Goal: Transaction & Acquisition: Book appointment/travel/reservation

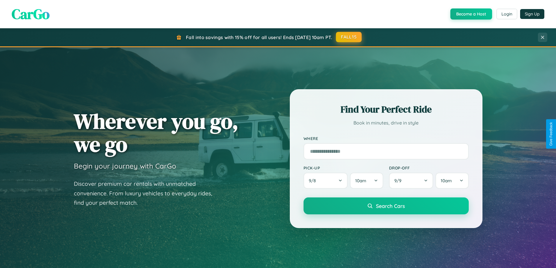
click at [349, 37] on button "FALL15" at bounding box center [349, 37] width 26 height 11
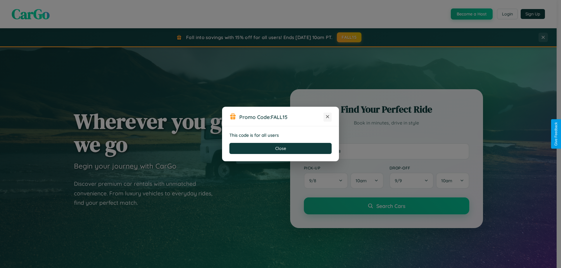
click at [327, 117] on icon at bounding box center [327, 117] width 6 height 6
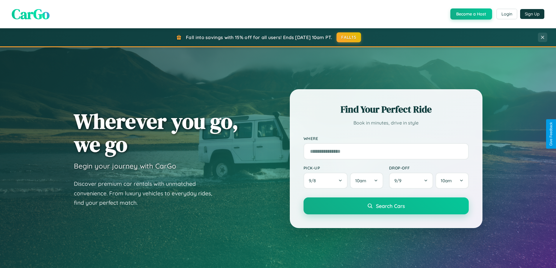
scroll to position [402, 0]
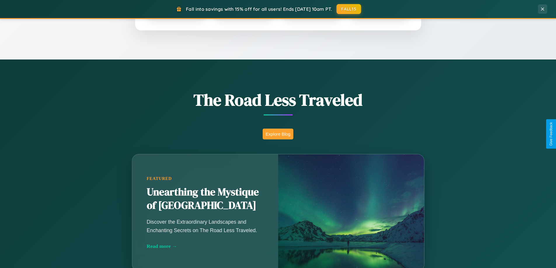
click at [278, 134] on button "Explore Blog" at bounding box center [278, 134] width 31 height 11
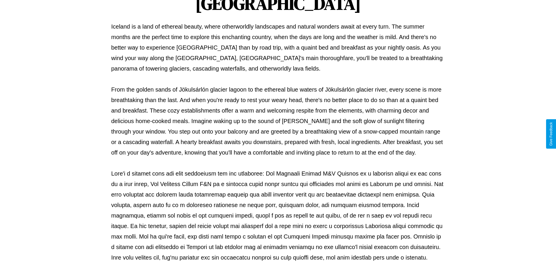
scroll to position [189, 0]
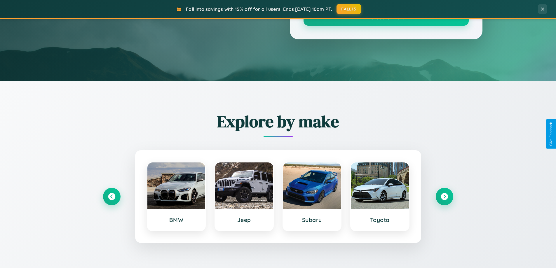
scroll to position [402, 0]
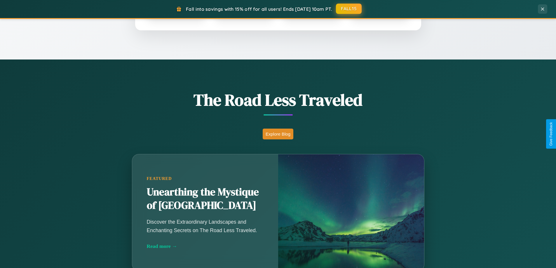
click at [349, 9] on button "FALL15" at bounding box center [349, 9] width 26 height 11
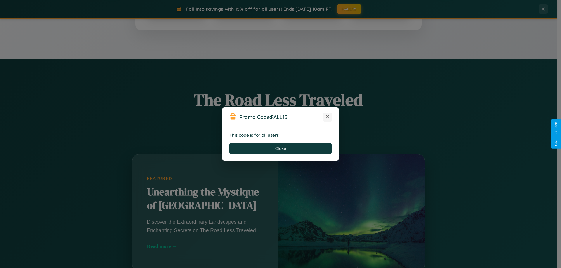
click at [327, 117] on icon at bounding box center [327, 117] width 6 height 6
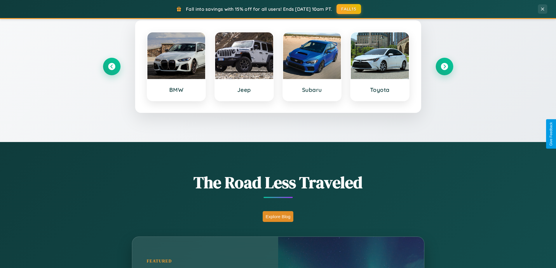
scroll to position [252, 0]
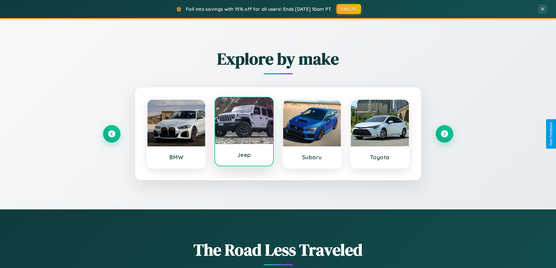
click at [244, 132] on div at bounding box center [244, 121] width 58 height 47
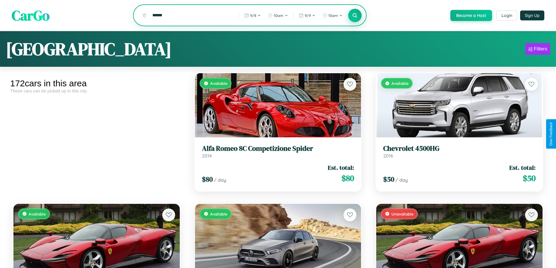
click at [355, 16] on icon at bounding box center [356, 16] width 6 height 6
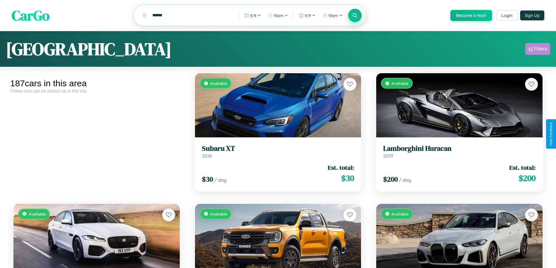
click at [538, 50] on div "Filters" at bounding box center [540, 49] width 13 height 6
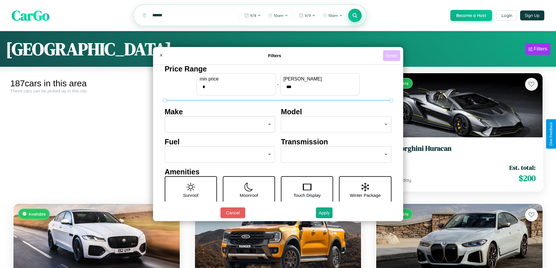
click at [393, 55] on button "Reset" at bounding box center [391, 55] width 17 height 11
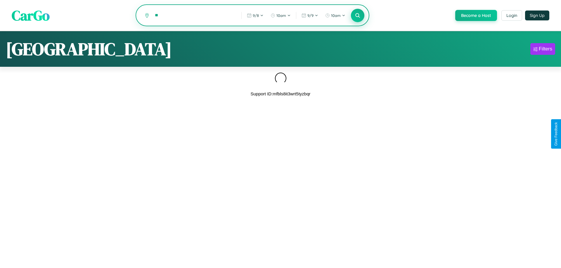
type input "*"
type input "******"
click at [357, 16] on icon at bounding box center [358, 16] width 6 height 6
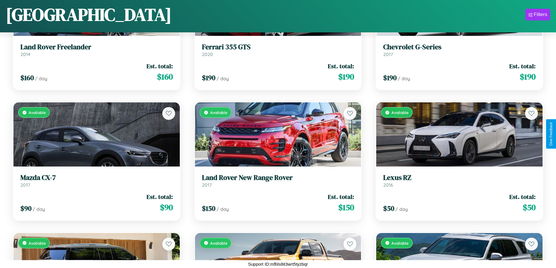
scroll to position [4660, 0]
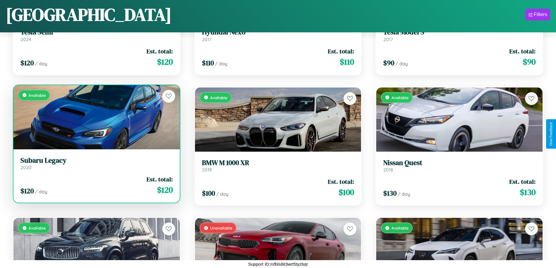
click at [96, 166] on link "Subaru Legacy 2020" at bounding box center [96, 164] width 152 height 14
